Goal: Information Seeking & Learning: Learn about a topic

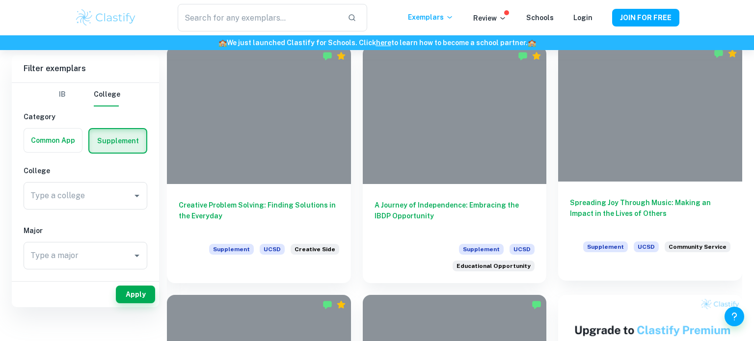
scroll to position [245, 0]
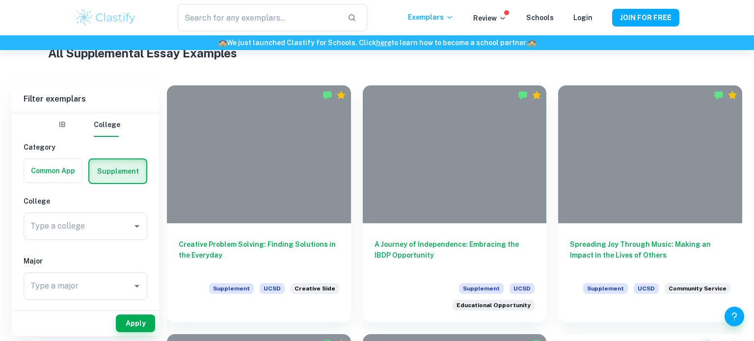
click at [587, 64] on div "All Supplemental Essay Examples" at bounding box center [376, 55] width 657 height 22
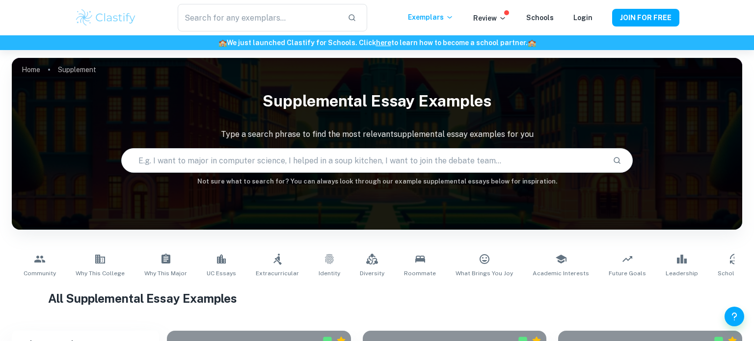
scroll to position [245, 0]
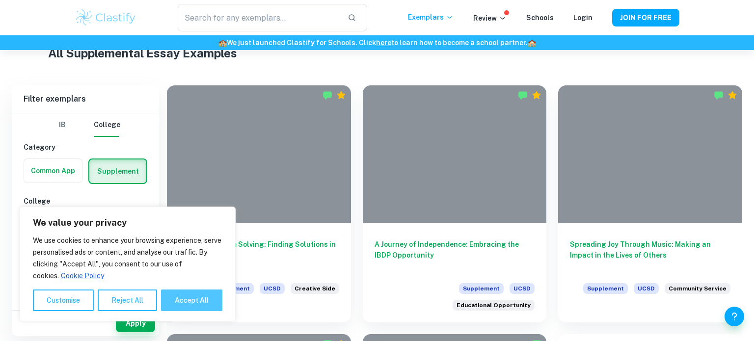
click at [197, 299] on button "Accept All" at bounding box center [191, 300] width 61 height 22
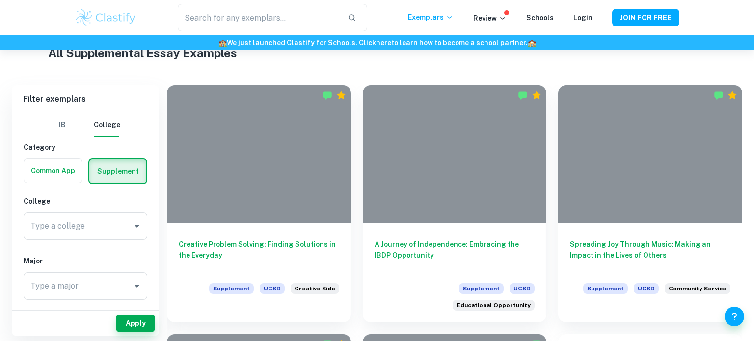
checkbox input "true"
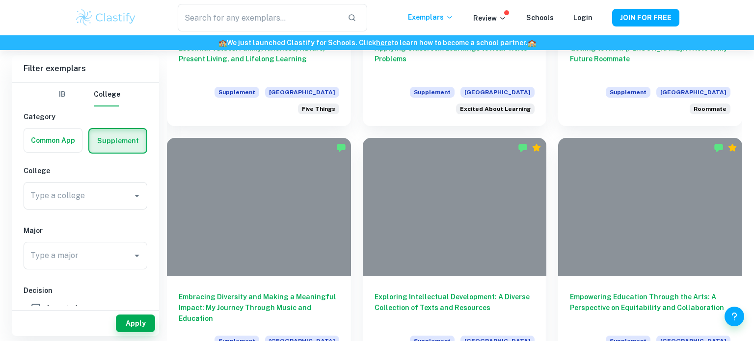
scroll to position [1189, 0]
